Goal: Navigation & Orientation: Find specific page/section

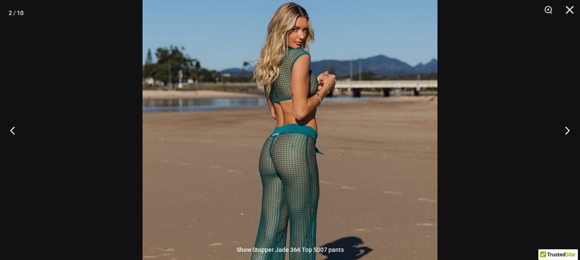
scroll to position [164, 0]
click at [565, 133] on button "Next" at bounding box center [564, 130] width 32 height 43
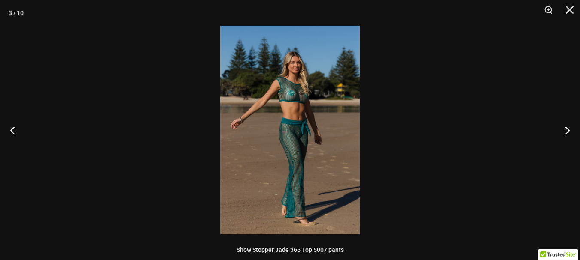
click at [313, 94] on img at bounding box center [289, 130] width 139 height 209
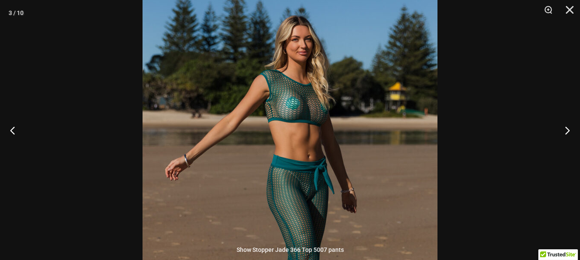
click at [384, 145] on img at bounding box center [289, 182] width 295 height 442
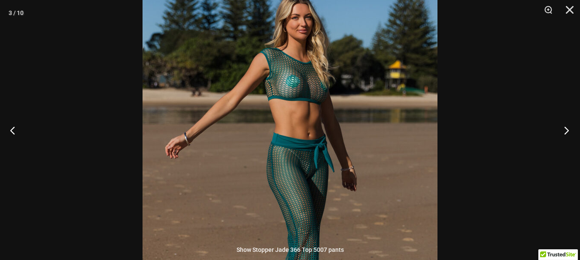
click at [568, 129] on button "Next" at bounding box center [564, 130] width 32 height 43
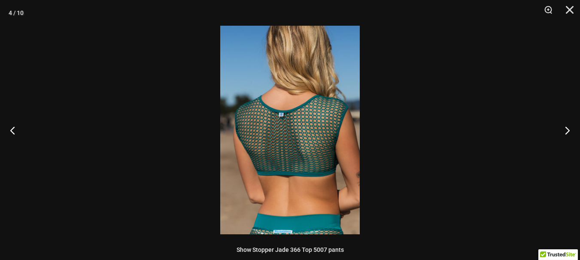
click at [313, 101] on img at bounding box center [289, 130] width 139 height 209
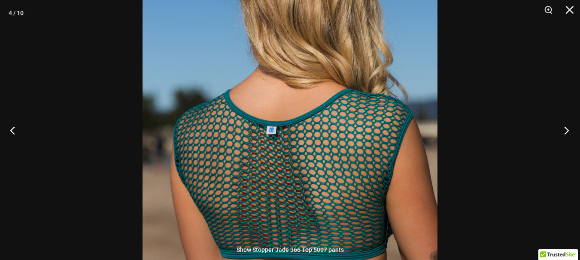
click at [567, 132] on button "Next" at bounding box center [564, 130] width 32 height 43
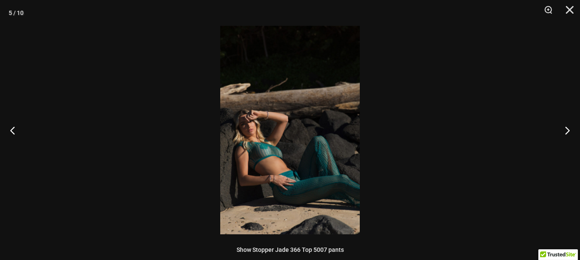
click at [285, 176] on img at bounding box center [289, 130] width 139 height 209
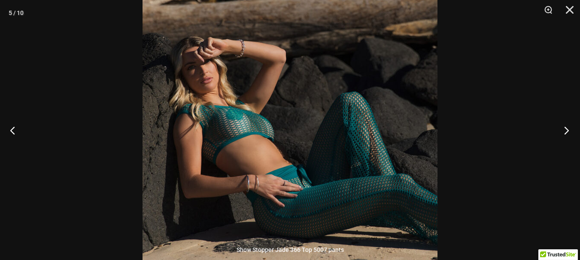
click at [567, 132] on button "Next" at bounding box center [564, 130] width 32 height 43
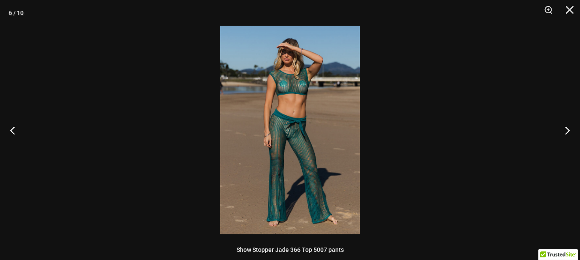
click at [321, 57] on img at bounding box center [289, 130] width 139 height 209
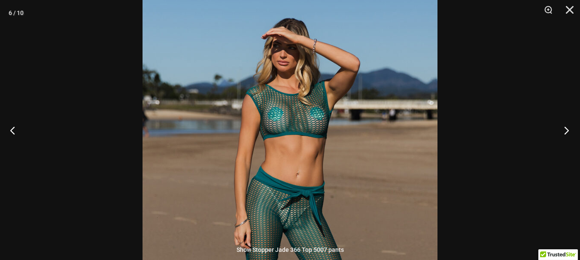
click at [567, 132] on button "Next" at bounding box center [564, 130] width 32 height 43
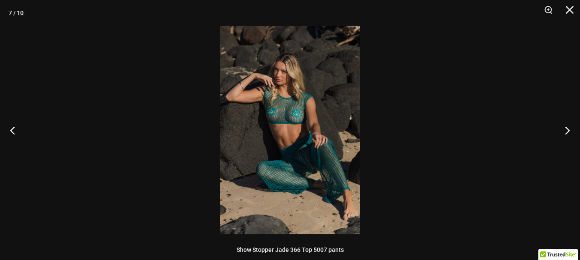
click at [309, 117] on img at bounding box center [289, 130] width 139 height 209
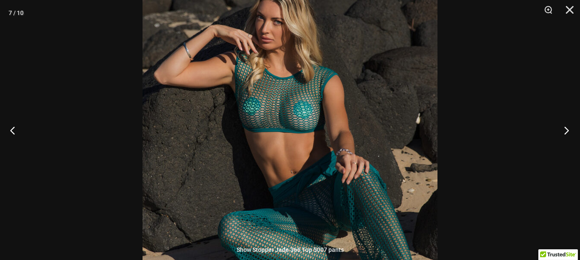
click at [566, 127] on button "Next" at bounding box center [564, 130] width 32 height 43
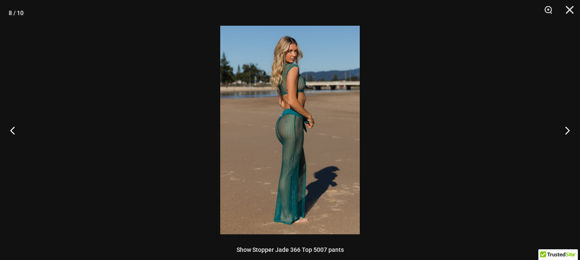
click at [320, 76] on img at bounding box center [289, 130] width 139 height 209
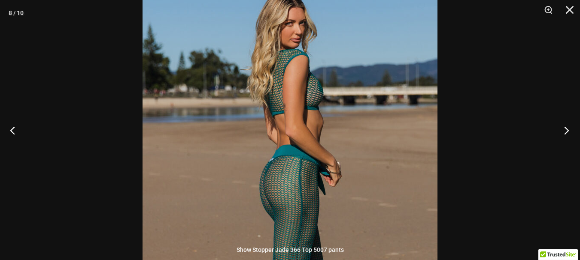
click at [569, 131] on button "Next" at bounding box center [564, 130] width 32 height 43
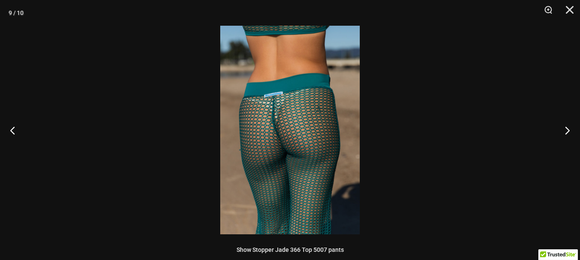
click at [293, 118] on img at bounding box center [289, 130] width 139 height 209
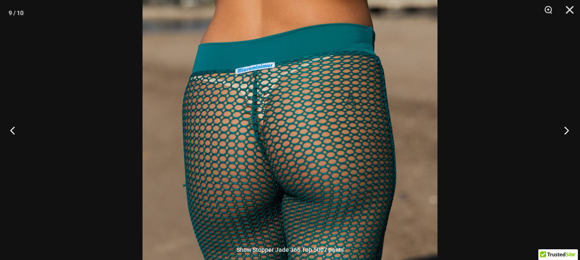
click at [566, 130] on button "Next" at bounding box center [564, 130] width 32 height 43
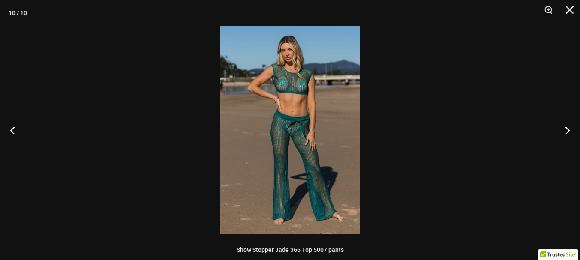
click at [300, 80] on img at bounding box center [289, 130] width 139 height 209
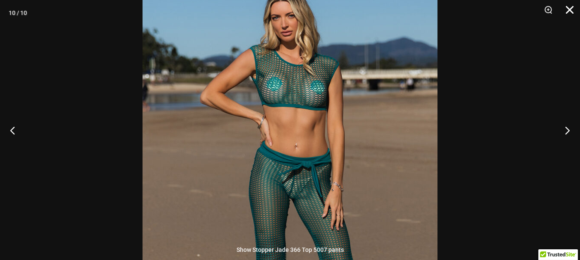
click at [573, 10] on button "Close" at bounding box center [566, 13] width 21 height 26
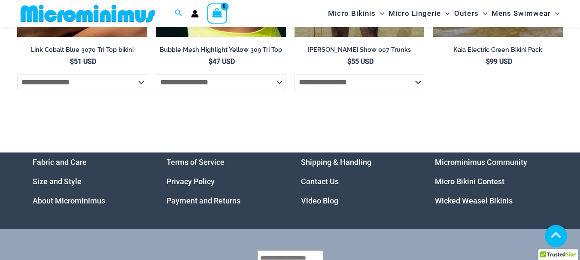
scroll to position [2782, 0]
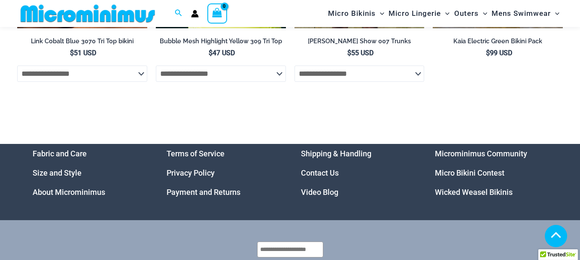
click at [449, 194] on link "Wicked Weasel Bikinis" at bounding box center [474, 192] width 78 height 9
